Goal: Check status: Check status

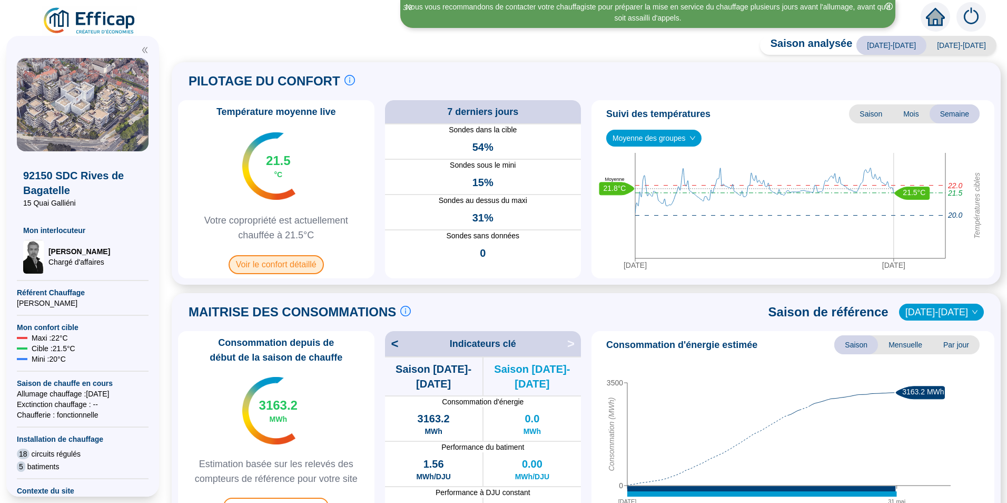
click at [299, 264] on span "Voir le confort détaillé" at bounding box center [276, 264] width 95 height 19
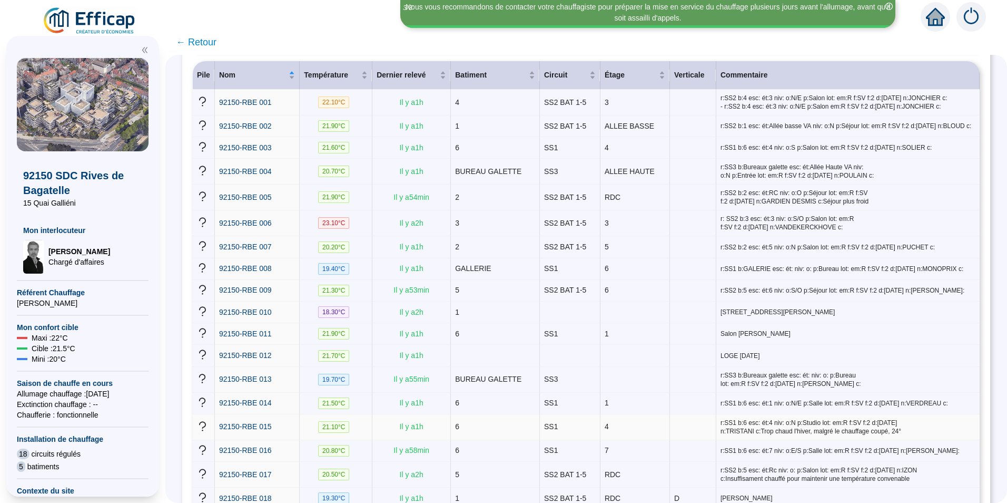
scroll to position [211, 0]
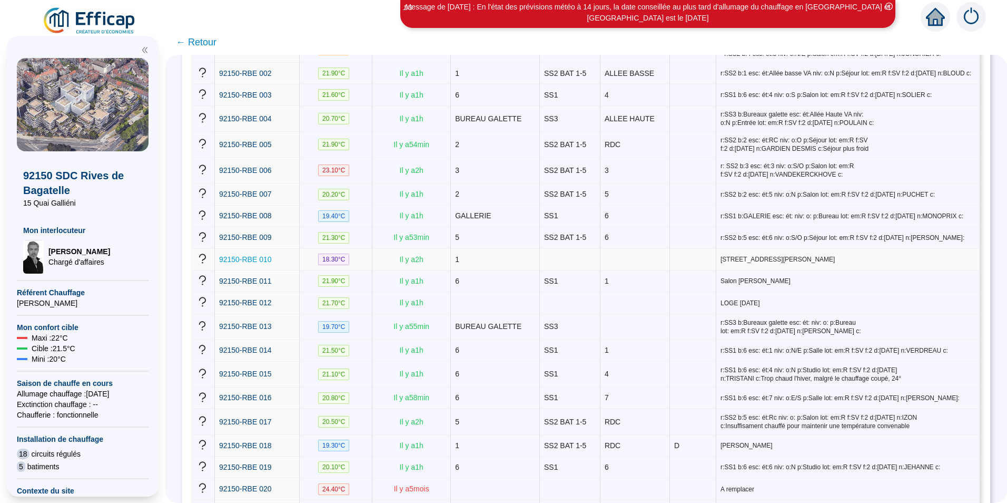
click at [231, 255] on span "92150-RBE 010" at bounding box center [245, 259] width 53 height 8
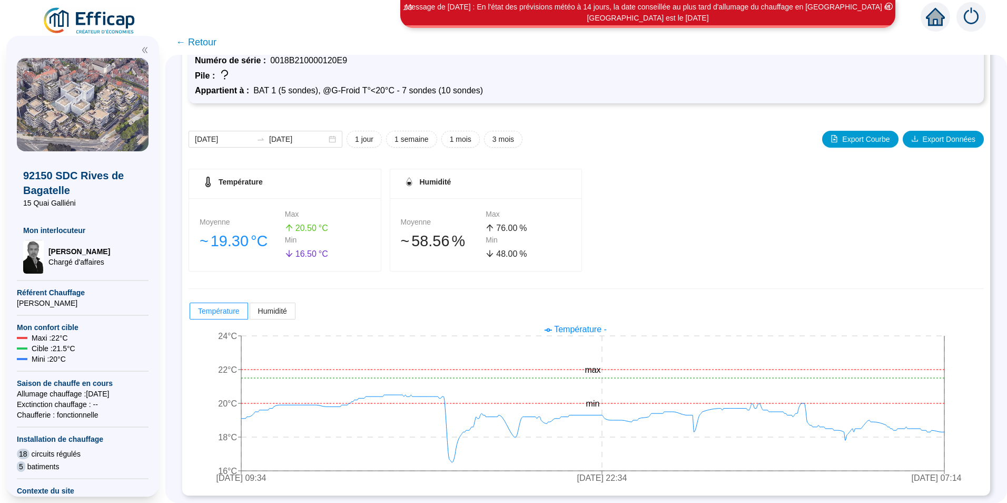
scroll to position [60, 0]
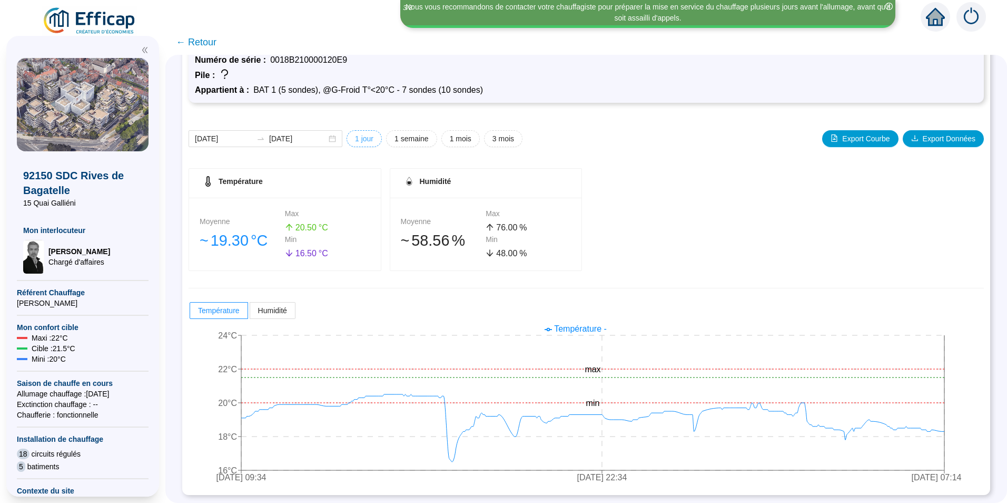
click at [373, 137] on span "1 jour" at bounding box center [364, 138] width 18 height 11
type input "[DATE]"
